Goal: Check status: Check status

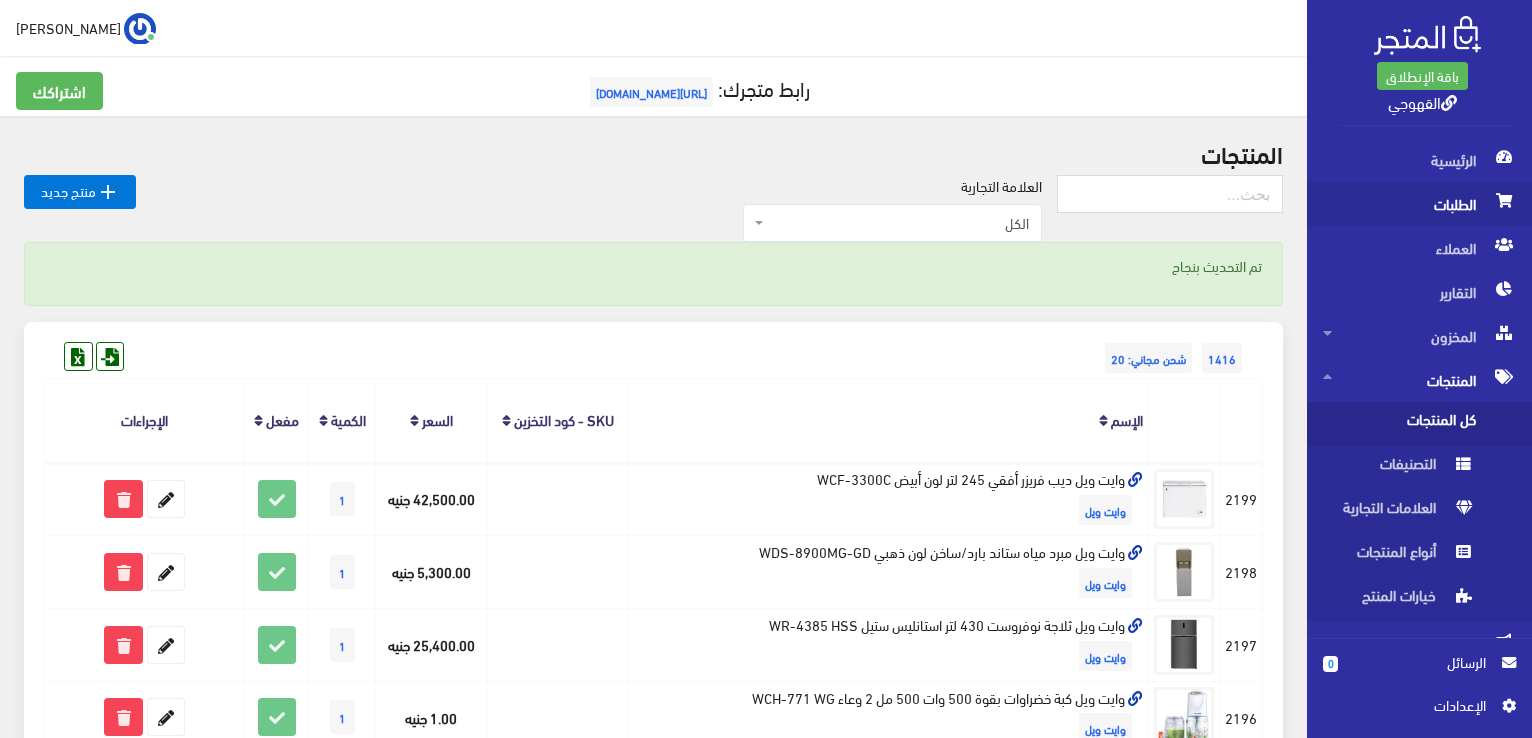
click at [1427, 212] on span "الطلبات" at bounding box center [1419, 204] width 193 height 44
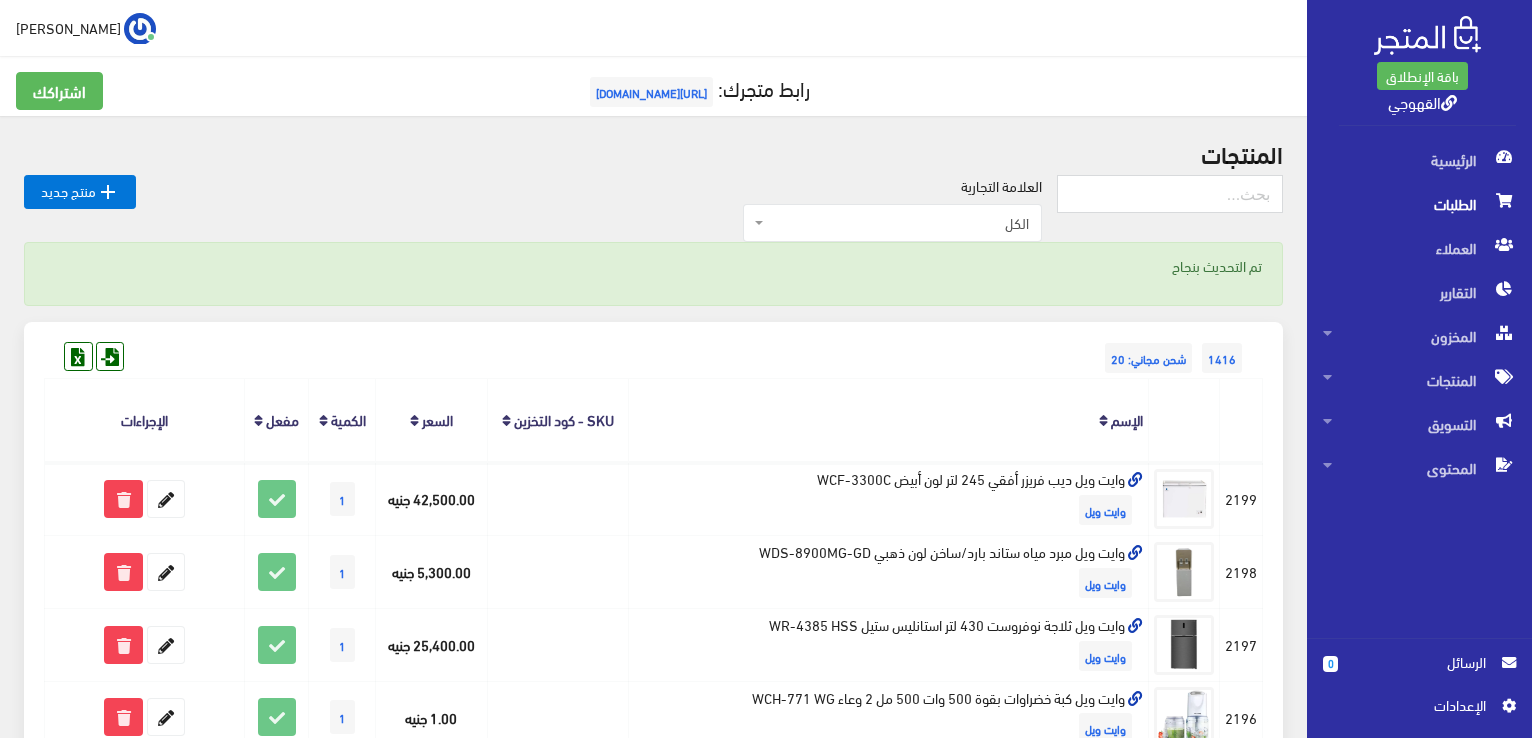
click at [1471, 198] on span "الطلبات" at bounding box center [1419, 204] width 193 height 44
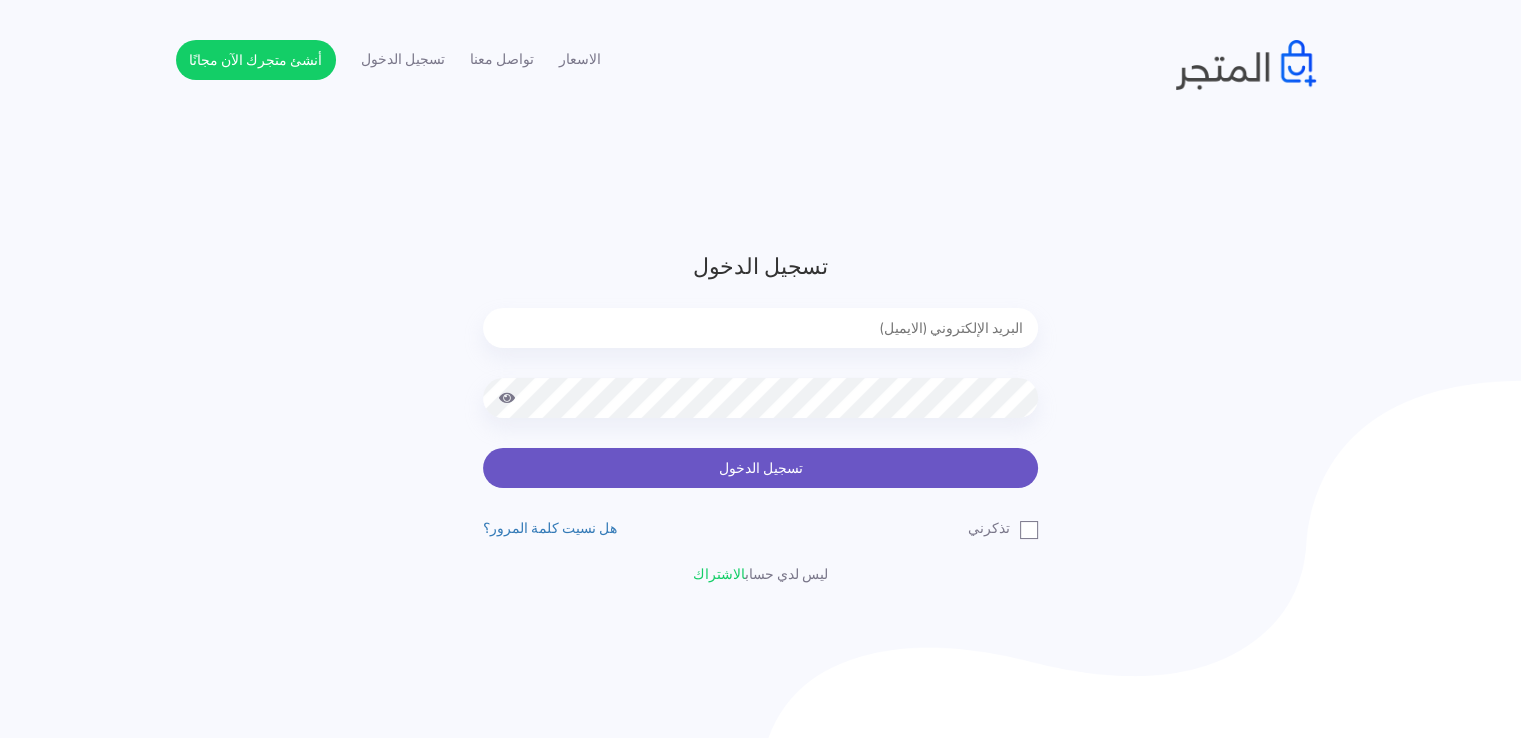
type input "[EMAIL_ADDRESS][DOMAIN_NAME]"
click at [836, 478] on button "تسجيل الدخول" at bounding box center [760, 468] width 555 height 40
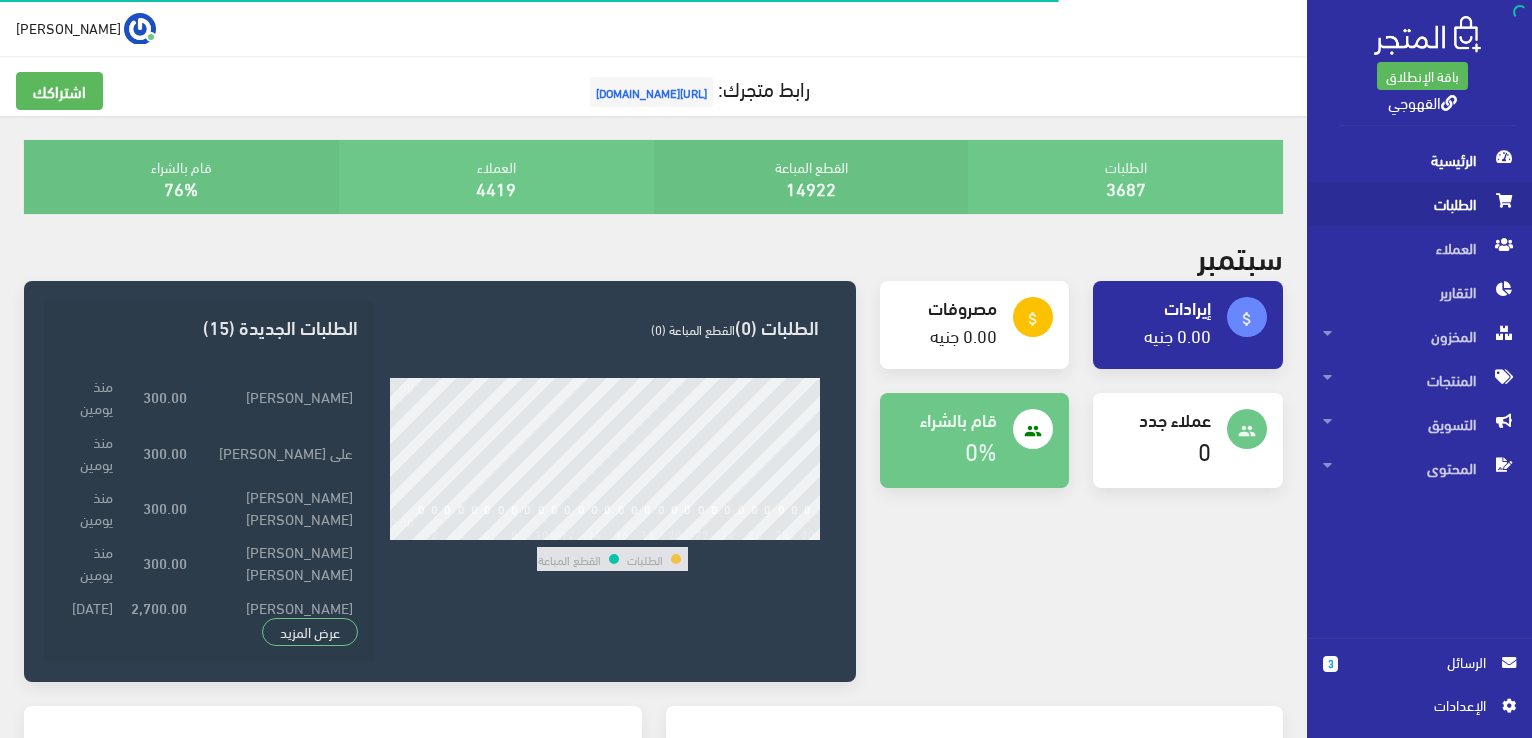
click at [1442, 188] on span "الطلبات" at bounding box center [1419, 204] width 193 height 44
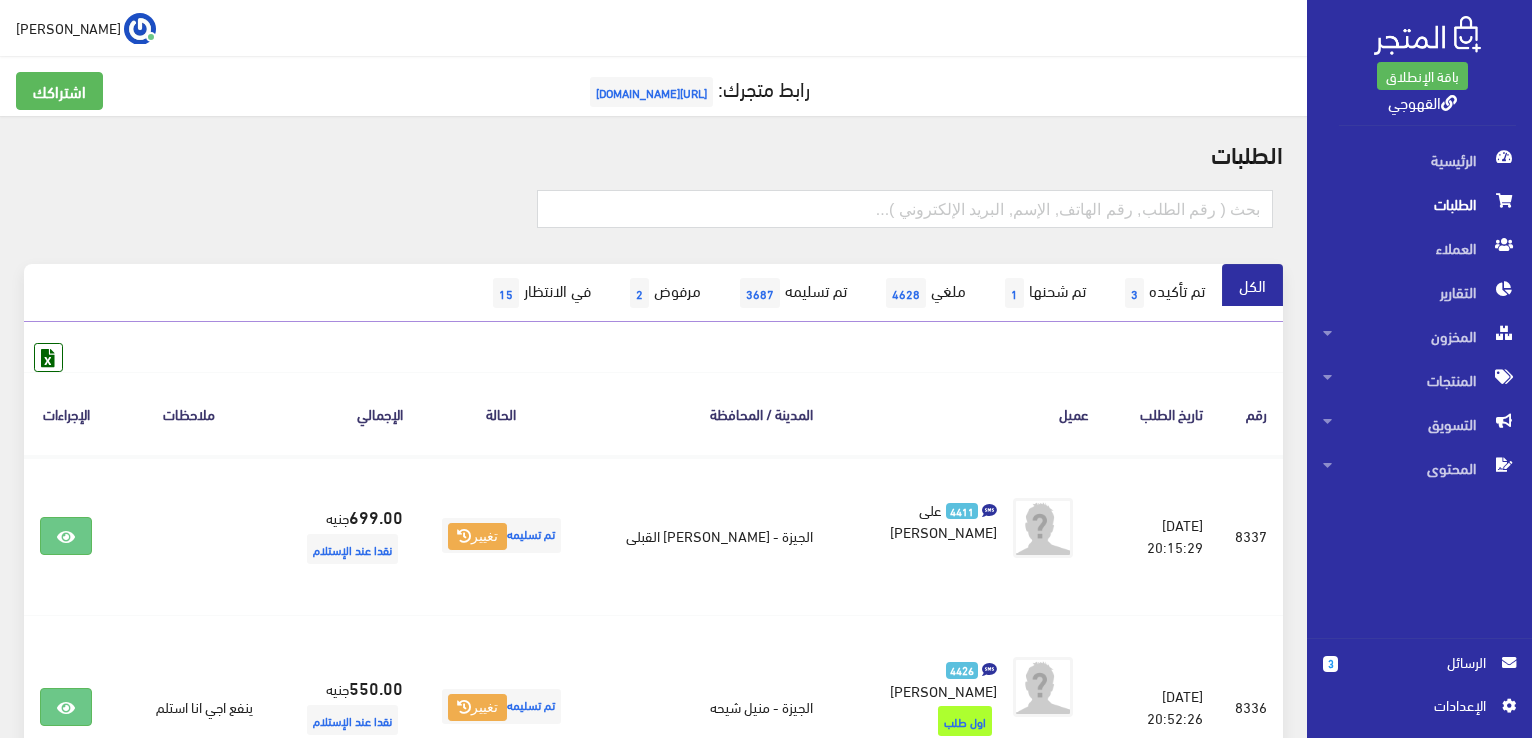
click at [768, 376] on th "المدينة / المحافظة" at bounding box center [706, 413] width 246 height 83
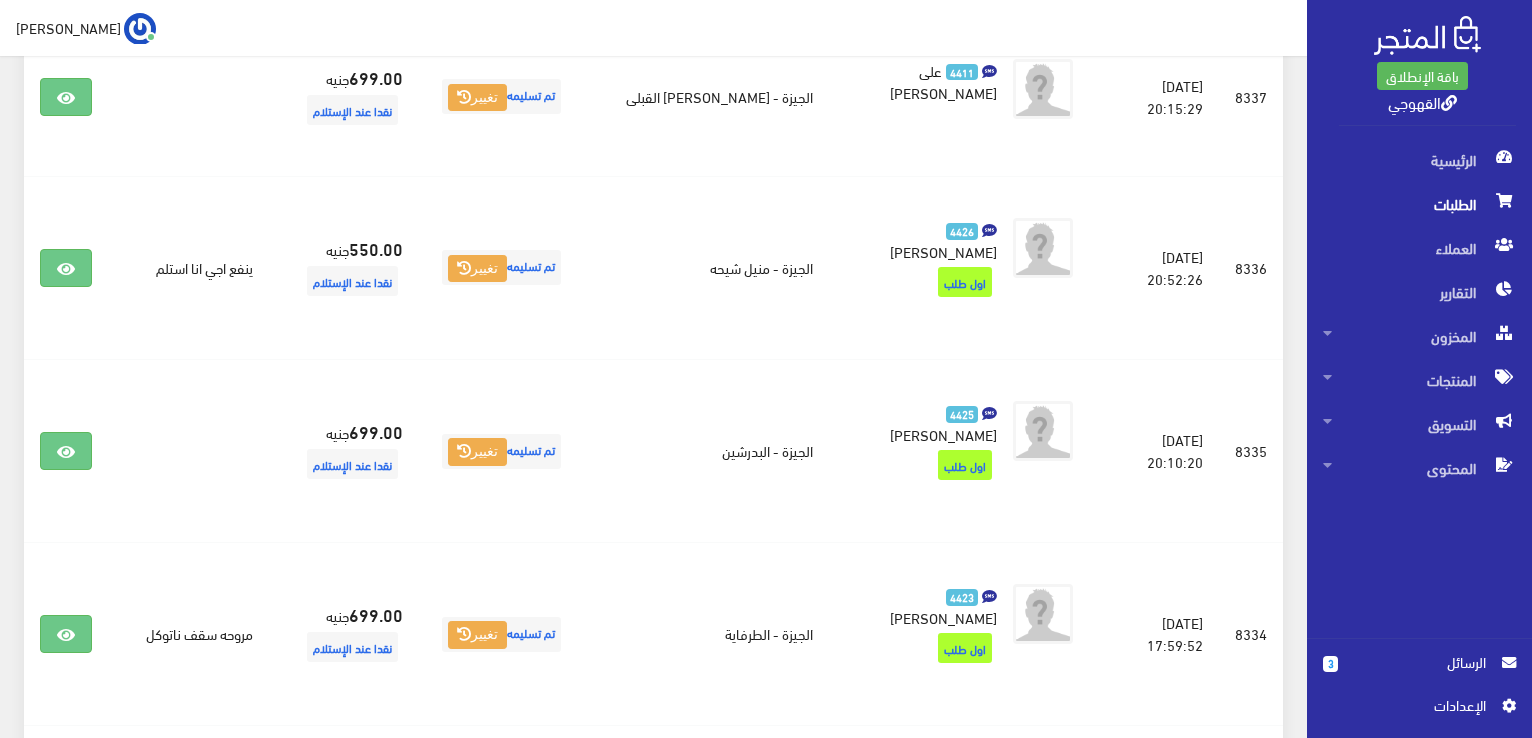
scroll to position [440, 0]
click at [768, 376] on td "الجيزة - البدرشين" at bounding box center [706, 449] width 246 height 183
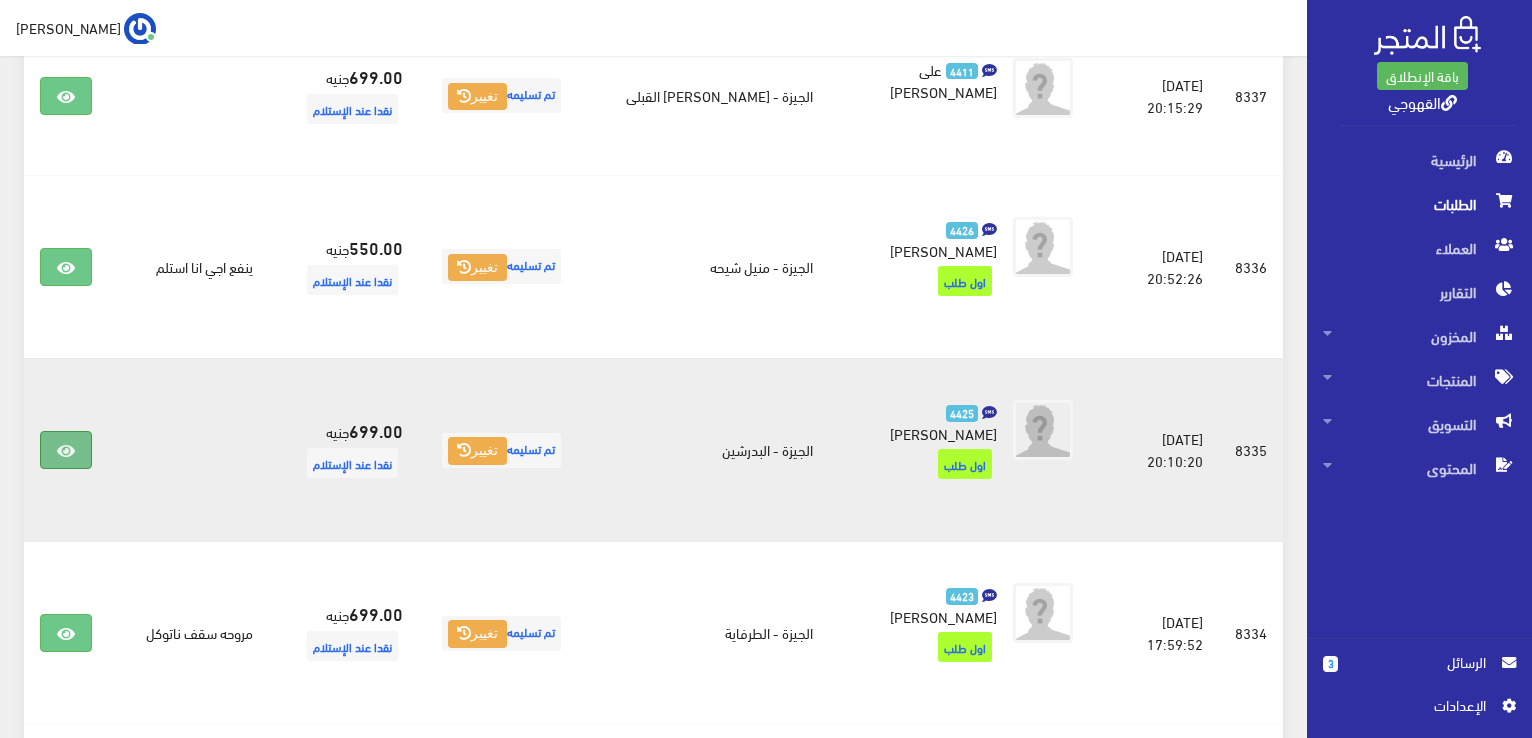
click at [87, 431] on link at bounding box center [66, 450] width 52 height 38
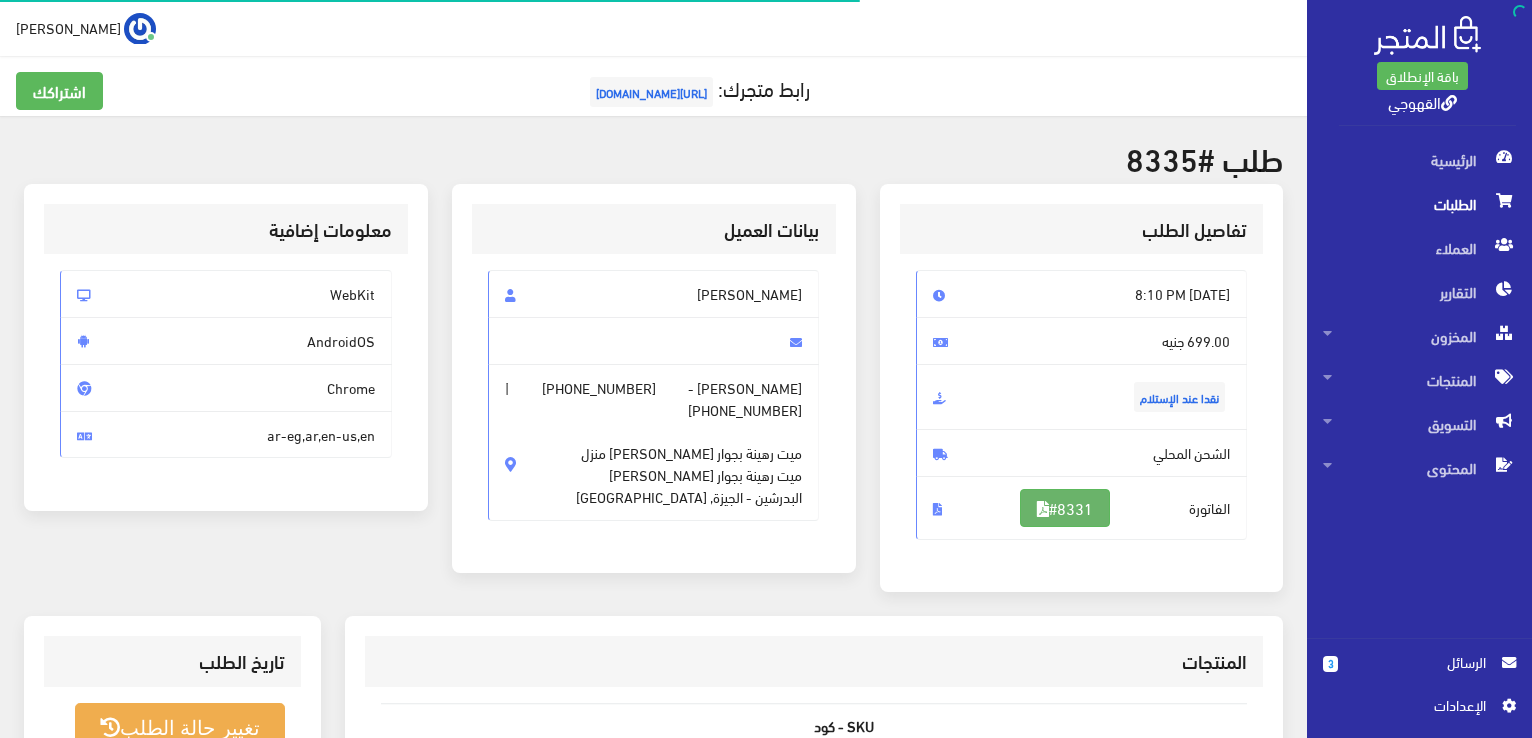
click at [1069, 517] on link "#8331" at bounding box center [1065, 508] width 90 height 38
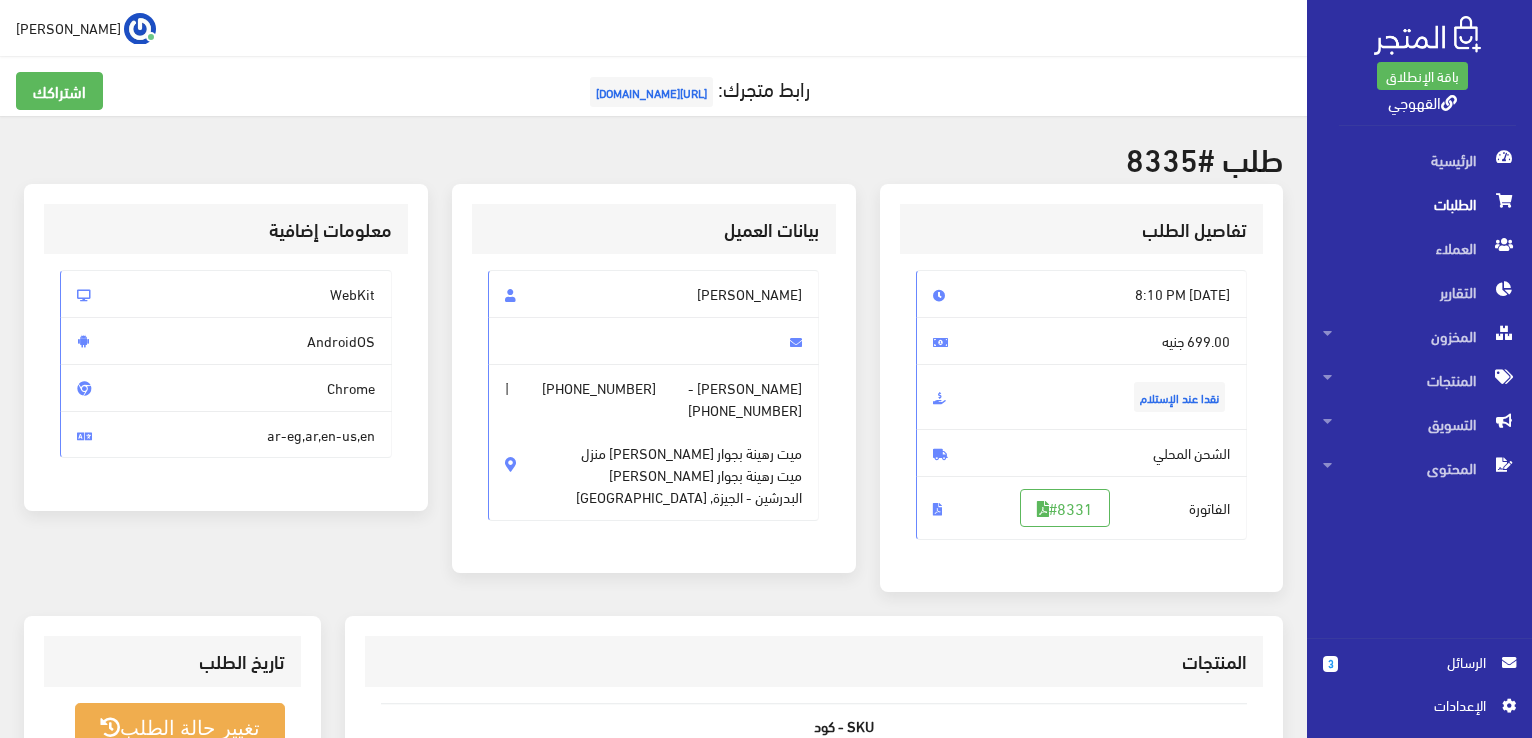
click at [937, 194] on div "تفاصيل الطلب Sat, Aug 30, 2025 8:10 PM 699.00 جنيه نقدا عند الإستلام #8331" at bounding box center [1082, 388] width 404 height 408
click at [658, 206] on div "بيانات العميل" at bounding box center [654, 229] width 364 height 51
